Goal: Task Accomplishment & Management: Manage account settings

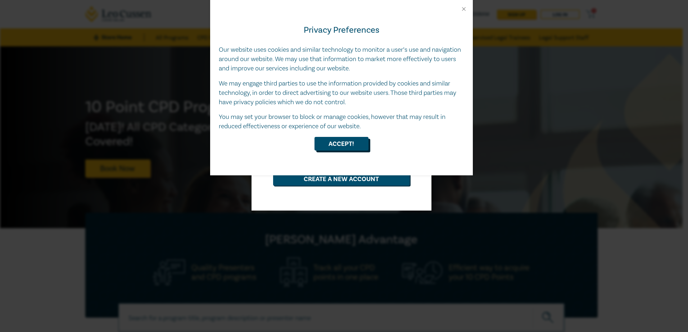
type input "bradley.wykes@ttwoods.com.au"
click at [333, 140] on button "Accept!" at bounding box center [341, 144] width 54 height 14
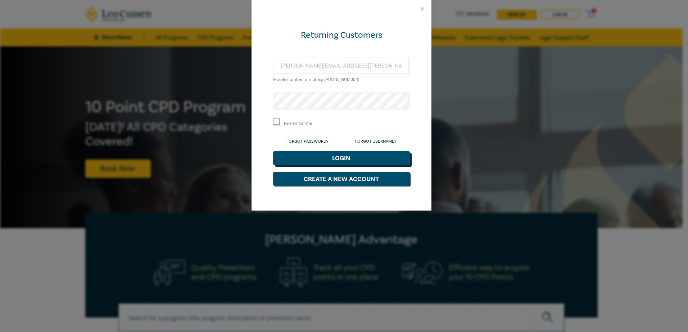
click at [347, 158] on button "Login" at bounding box center [341, 158] width 137 height 14
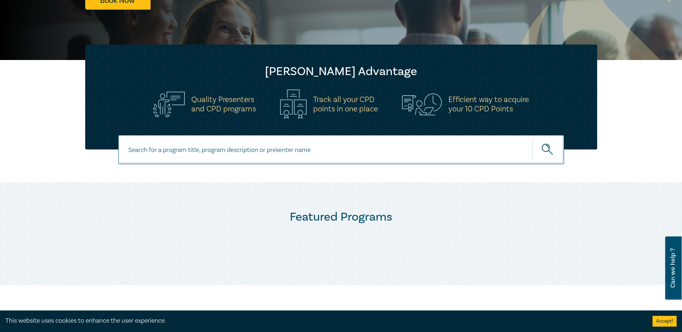
scroll to position [324, 0]
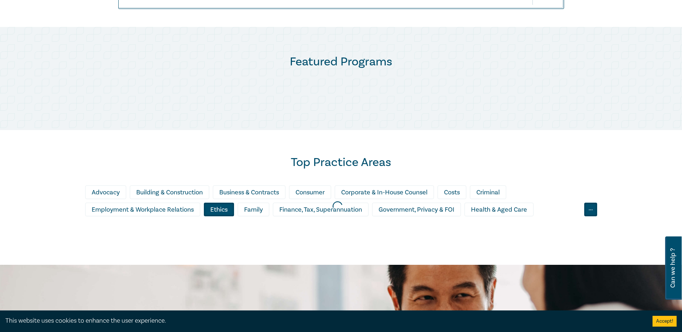
click at [589, 208] on div "..." at bounding box center [591, 210] width 13 height 14
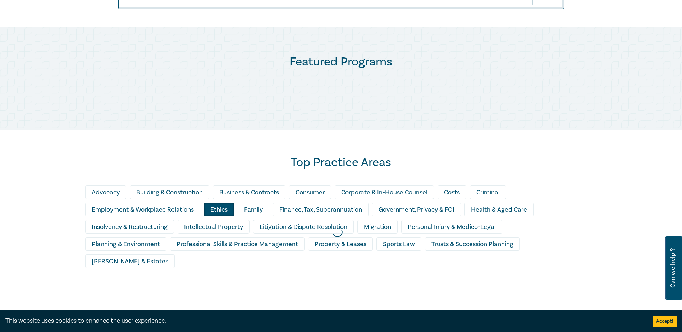
click at [550, 245] on div at bounding box center [337, 232] width 682 height 177
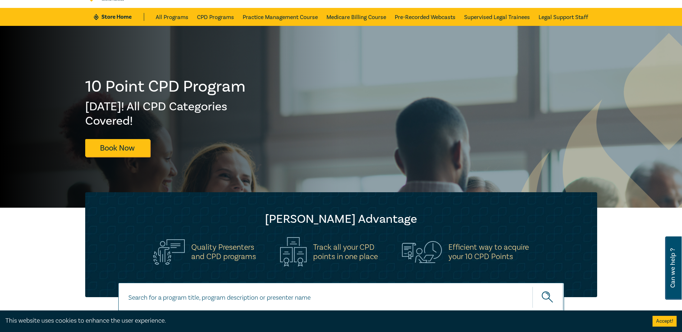
scroll to position [0, 0]
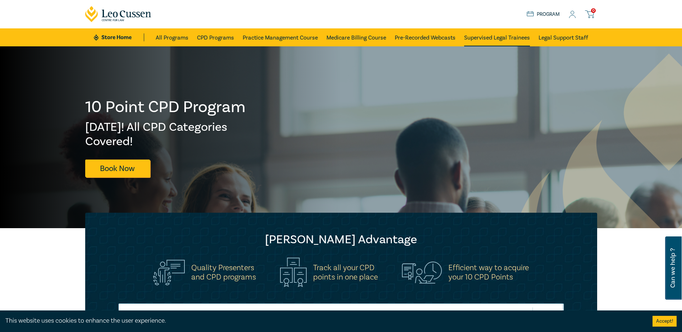
click at [502, 38] on link "Supervised Legal Trainees" at bounding box center [497, 37] width 66 height 18
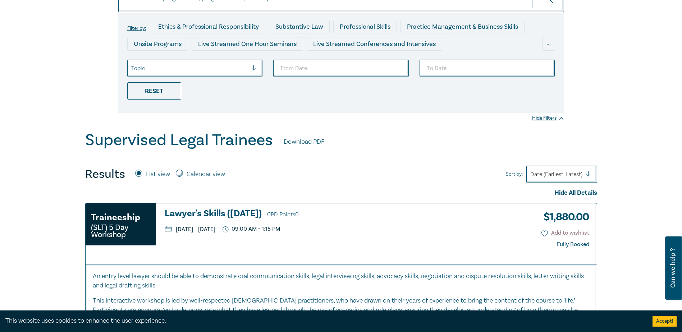
scroll to position [91, 0]
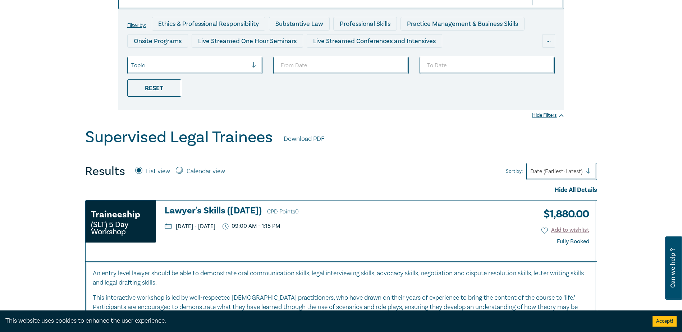
click at [307, 139] on link "Download PDF" at bounding box center [304, 139] width 41 height 9
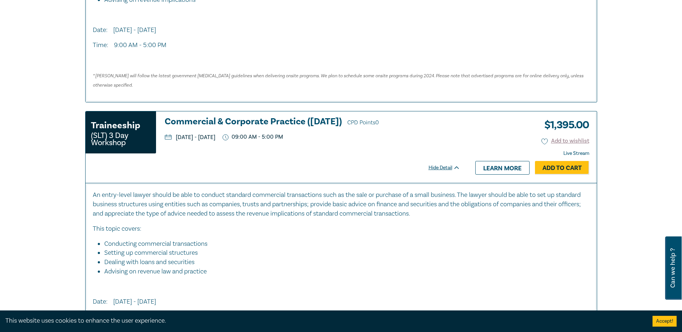
scroll to position [1223, 0]
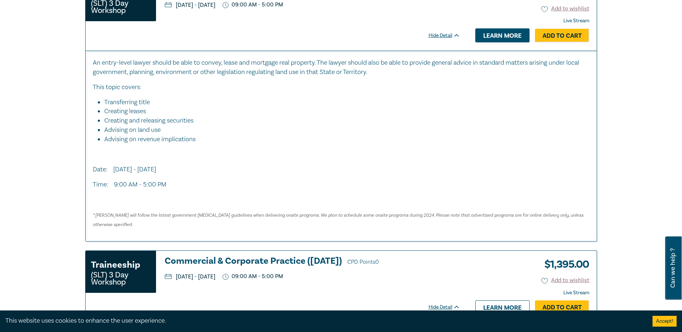
click at [496, 40] on link "Learn more" at bounding box center [503, 35] width 54 height 14
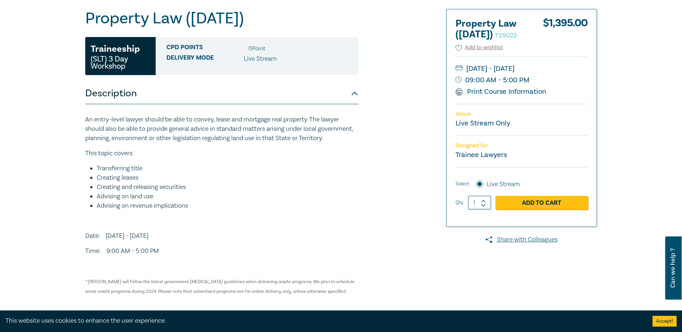
scroll to position [72, 0]
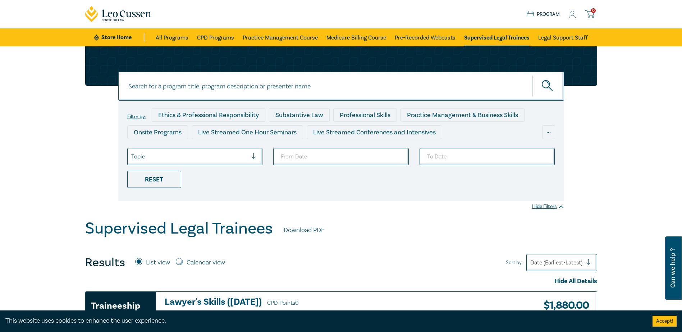
click at [574, 17] on icon at bounding box center [572, 15] width 7 height 8
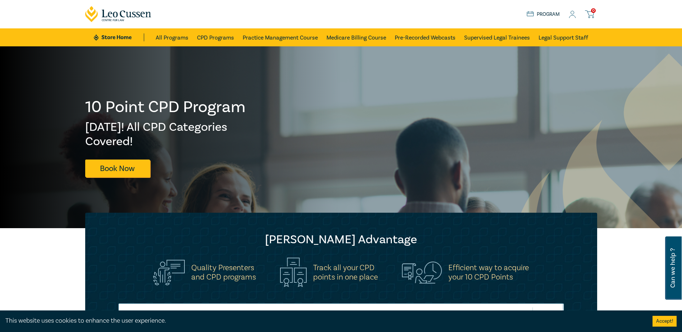
click at [573, 16] on icon at bounding box center [572, 15] width 7 height 8
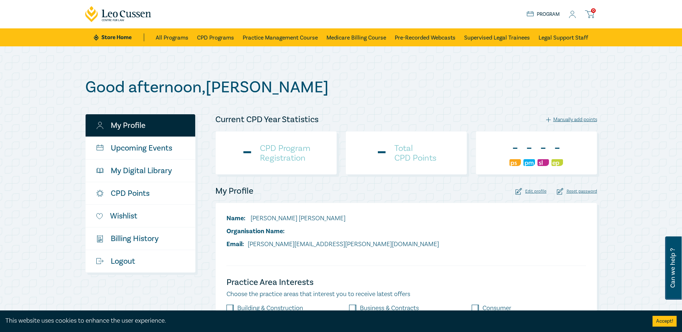
checkbox input "true"
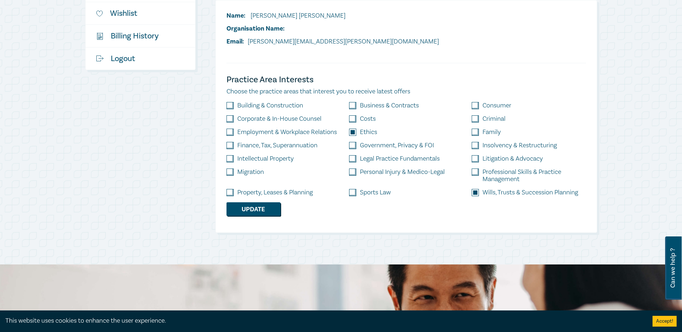
scroll to position [72, 0]
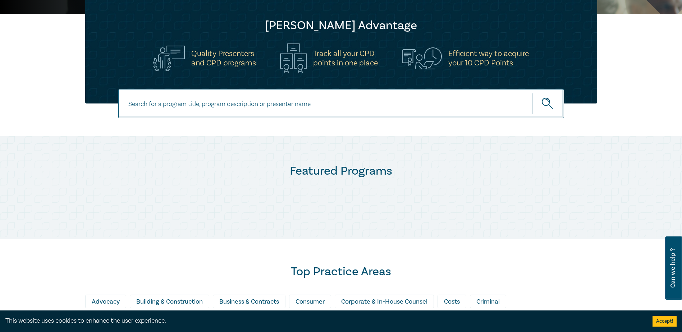
scroll to position [72, 0]
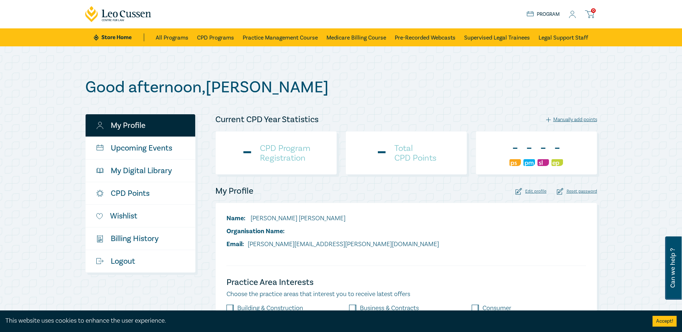
checkbox input "true"
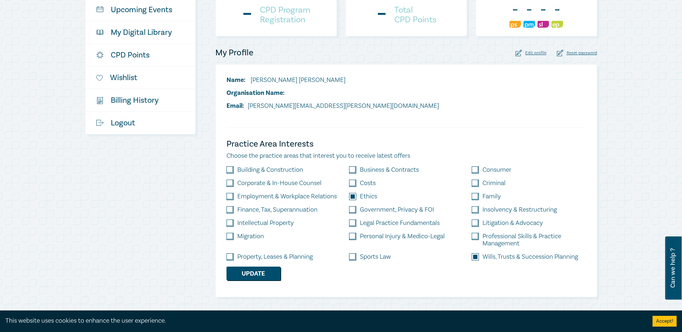
scroll to position [180, 0]
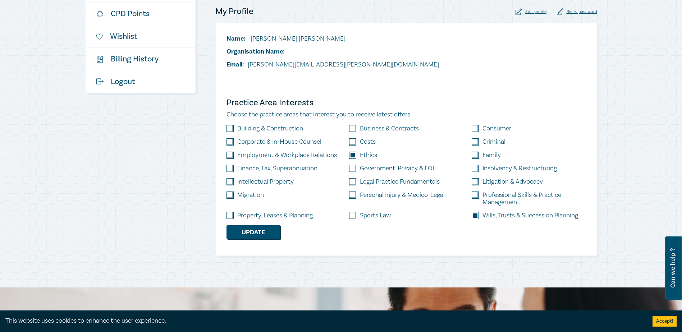
click at [353, 128] on input "checkbox" at bounding box center [352, 128] width 7 height 7
checkbox input "true"
click at [477, 127] on input "checkbox" at bounding box center [475, 128] width 7 height 7
checkbox input "true"
click at [476, 156] on input "checkbox" at bounding box center [475, 155] width 7 height 7
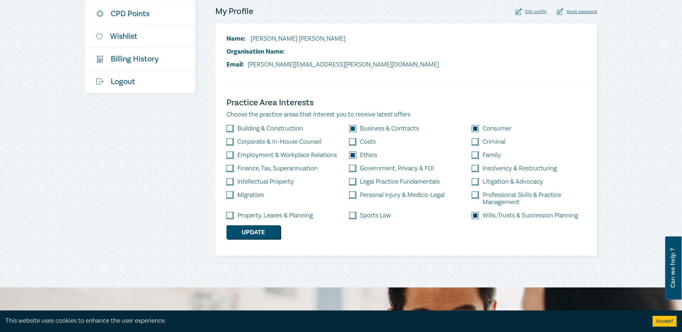
checkbox input "true"
click at [232, 216] on input "checkbox" at bounding box center [230, 215] width 7 height 7
checkbox input "true"
click at [256, 235] on button "Update" at bounding box center [254, 233] width 54 height 14
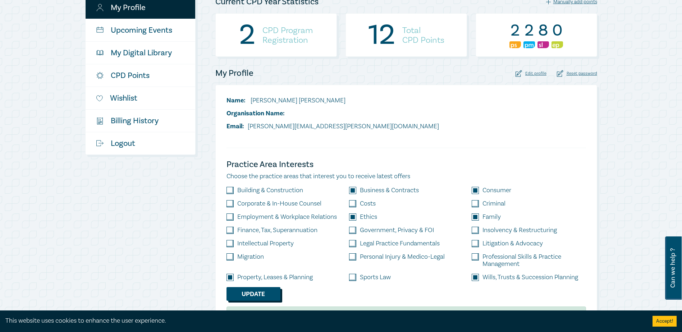
scroll to position [36, 0]
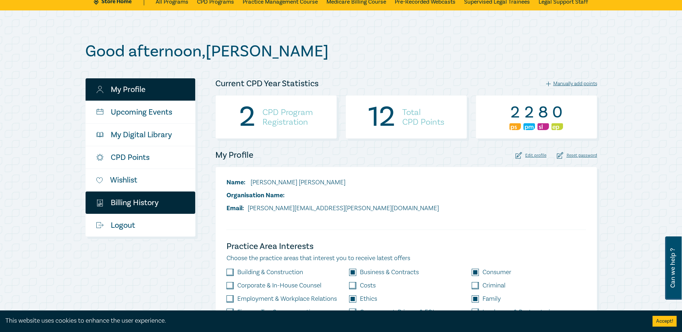
click at [135, 205] on link "$ Billing History" at bounding box center [141, 203] width 110 height 22
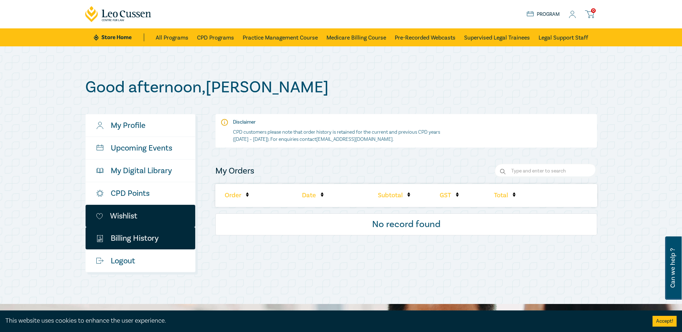
click at [127, 213] on link "Wishlist" at bounding box center [141, 216] width 110 height 22
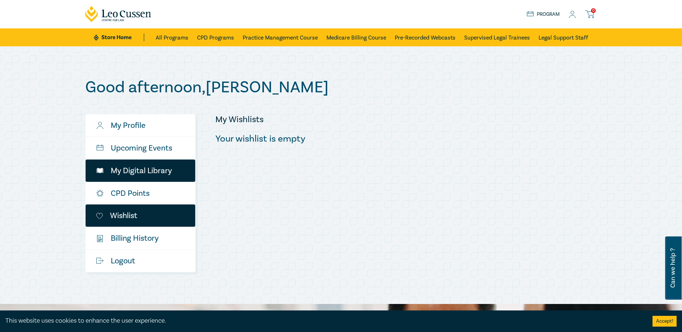
click at [135, 170] on link "My Digital Library" at bounding box center [141, 171] width 110 height 22
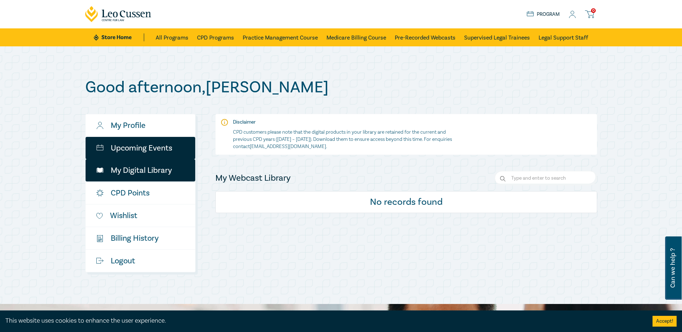
click at [143, 153] on link "Upcoming Events" at bounding box center [141, 148] width 110 height 22
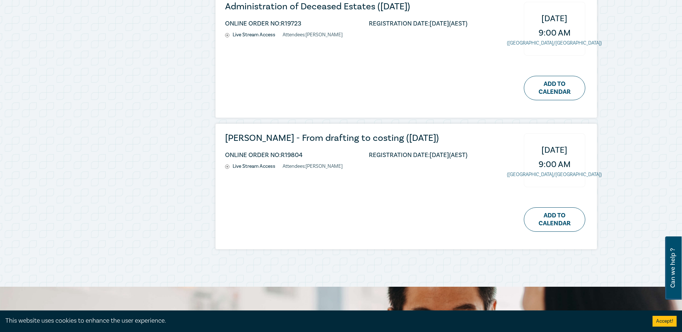
scroll to position [216, 0]
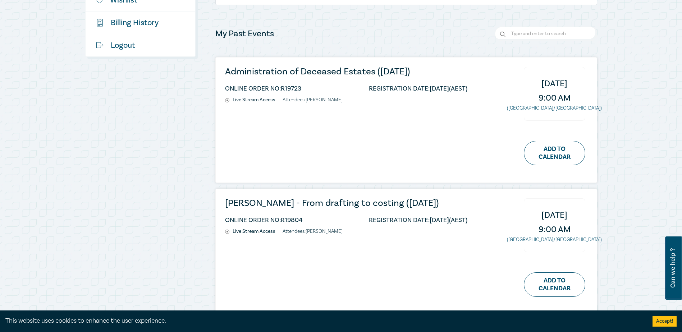
click at [224, 100] on div "Administration of Deceased Estates ([DATE]) ONLINE ORDER NO: R19723 REGISTRATIO…" at bounding box center [406, 120] width 381 height 125
click at [322, 70] on h3 "Administration of Deceased Estates ([DATE])" at bounding box center [346, 72] width 242 height 10
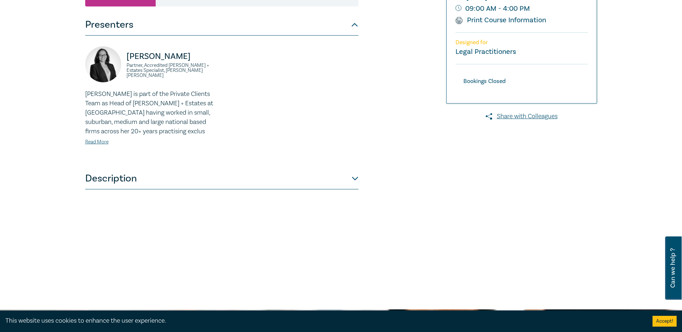
scroll to position [180, 0]
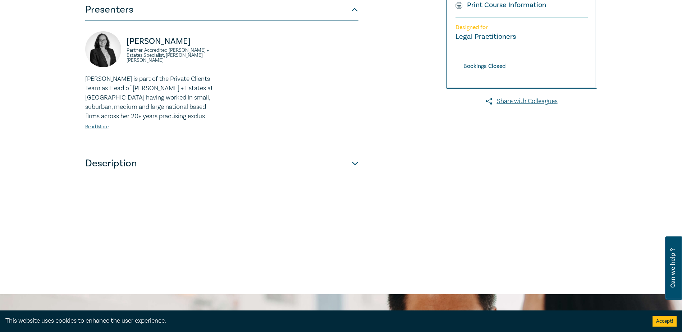
click at [353, 165] on button "Description" at bounding box center [221, 164] width 273 height 22
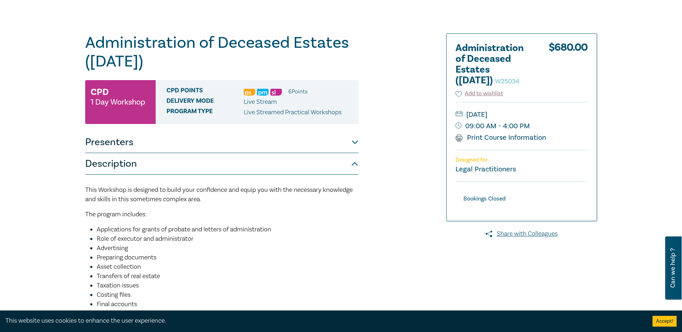
scroll to position [0, 0]
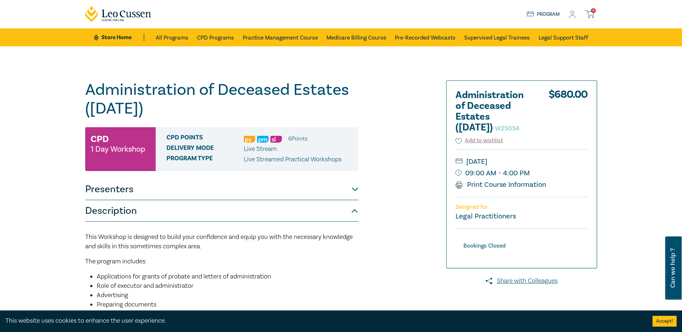
click at [354, 212] on button "Description" at bounding box center [221, 211] width 273 height 22
